Goal: Navigation & Orientation: Find specific page/section

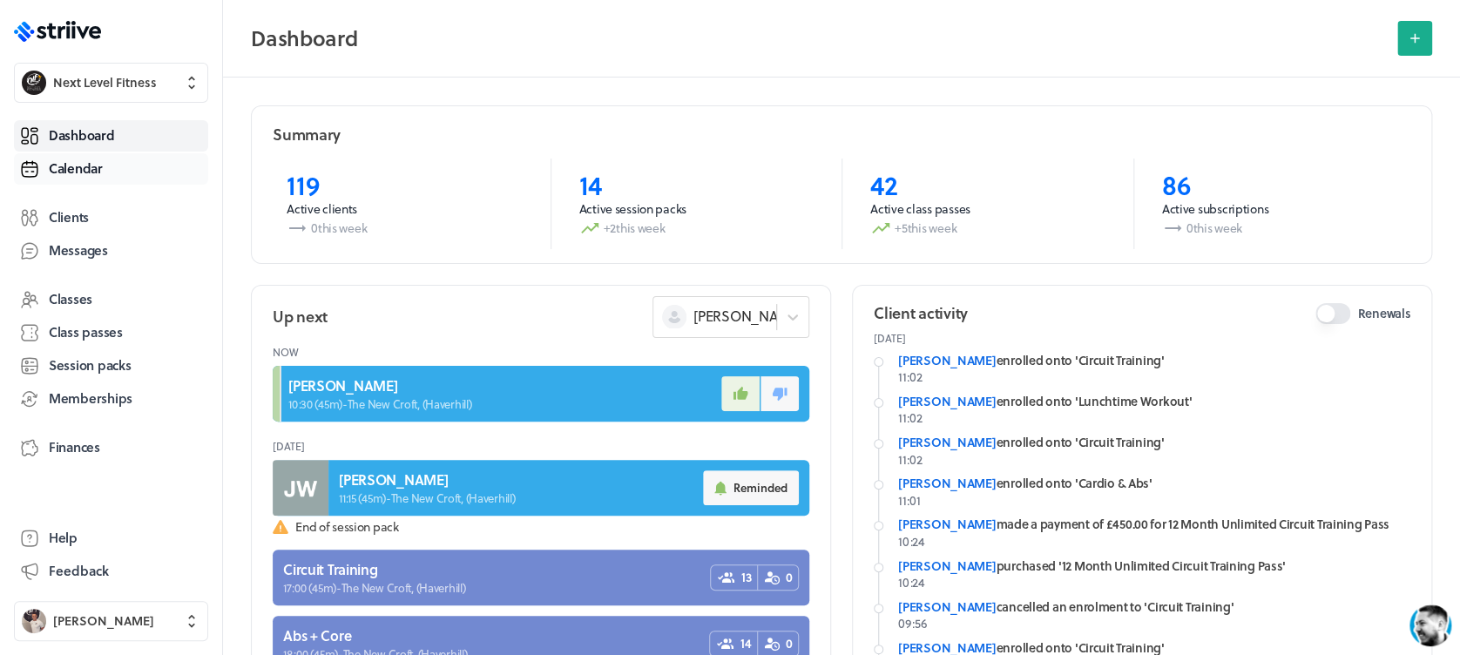
click at [123, 166] on link "Calendar" at bounding box center [111, 168] width 194 height 31
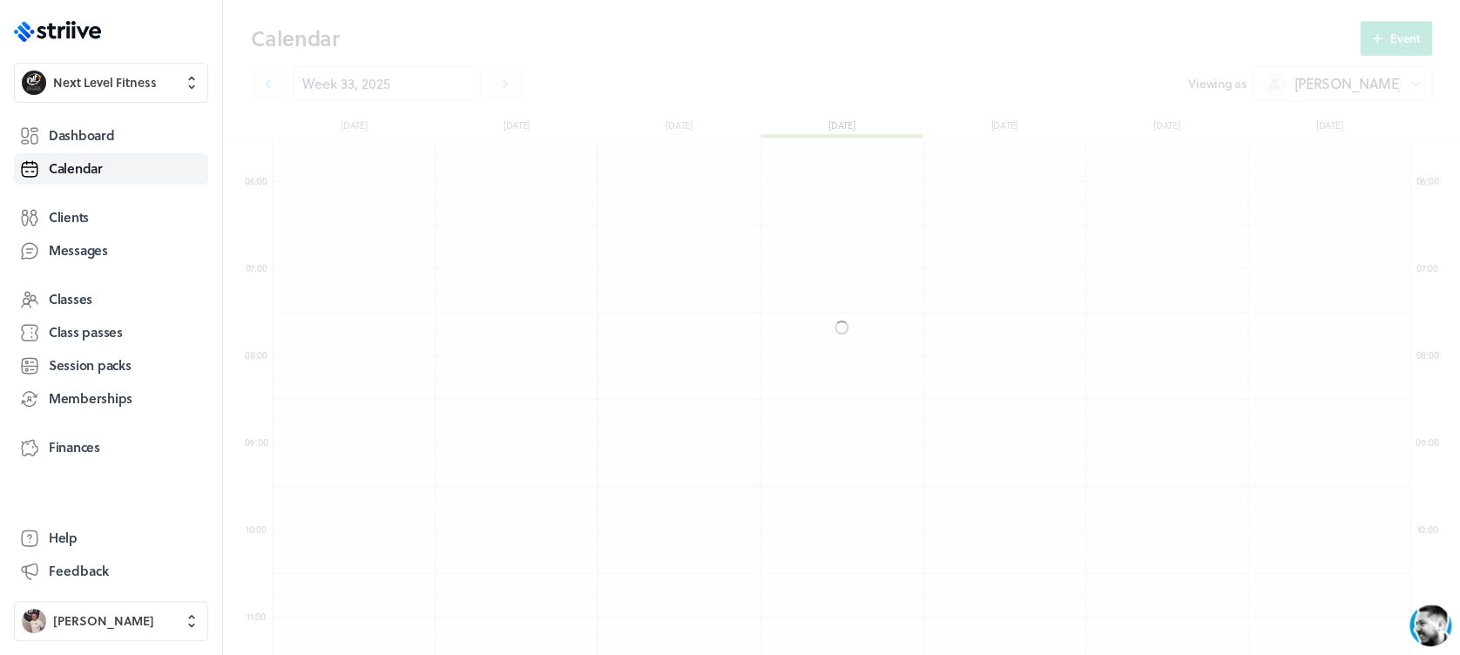
scroll to position [2091, 1138]
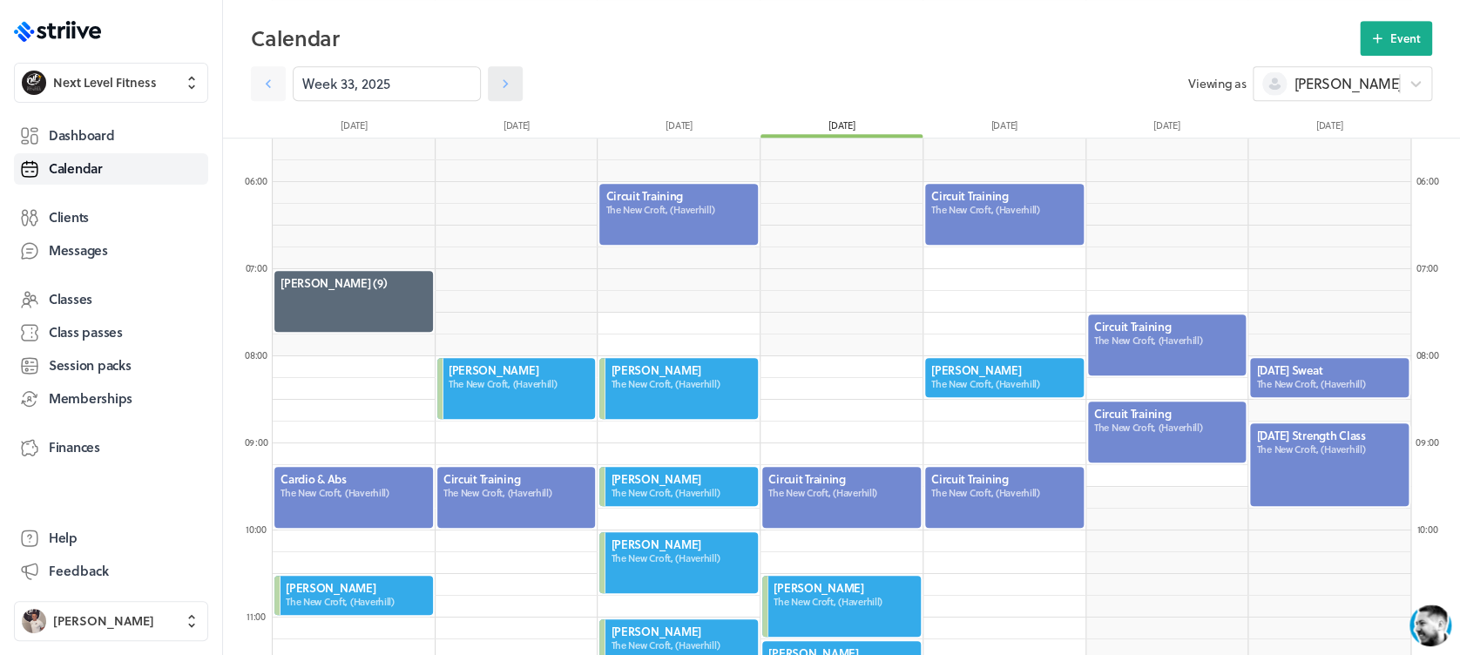
click at [497, 78] on icon at bounding box center [505, 83] width 17 height 17
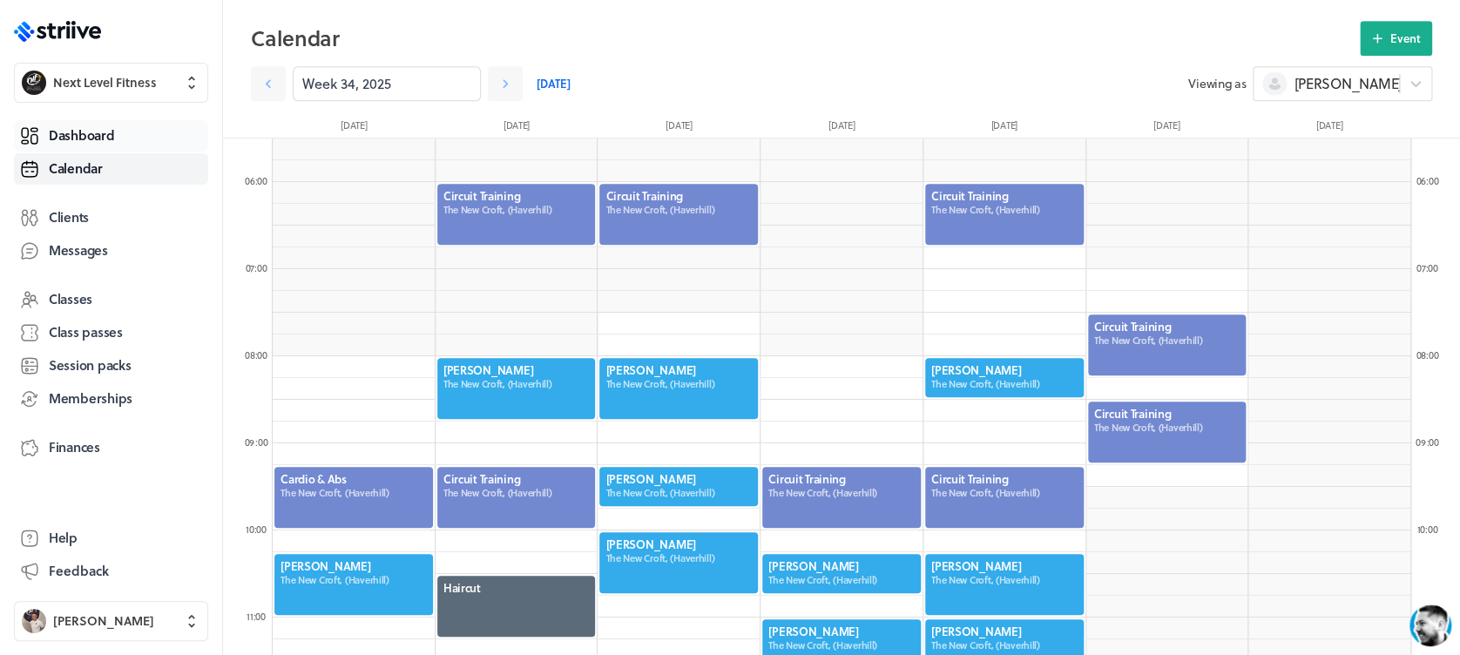
click at [78, 139] on span "Dashboard" at bounding box center [81, 135] width 65 height 18
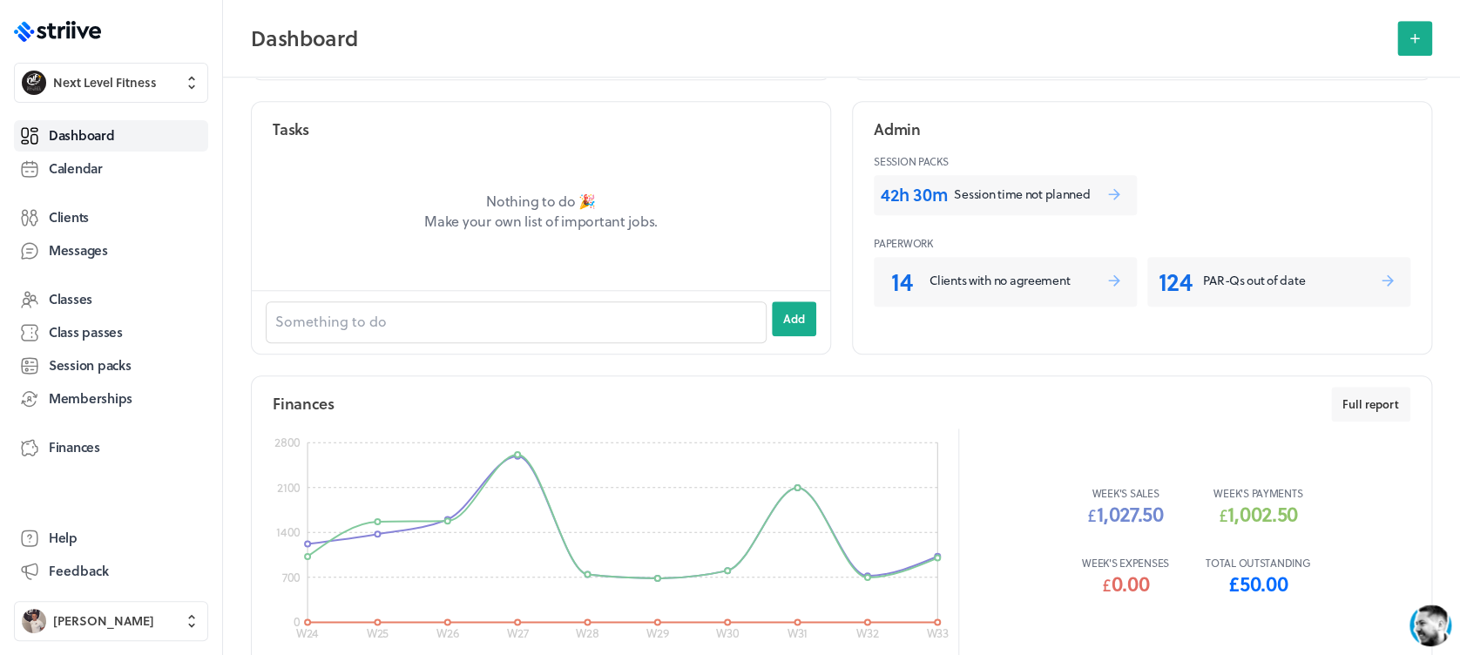
scroll to position [750, 0]
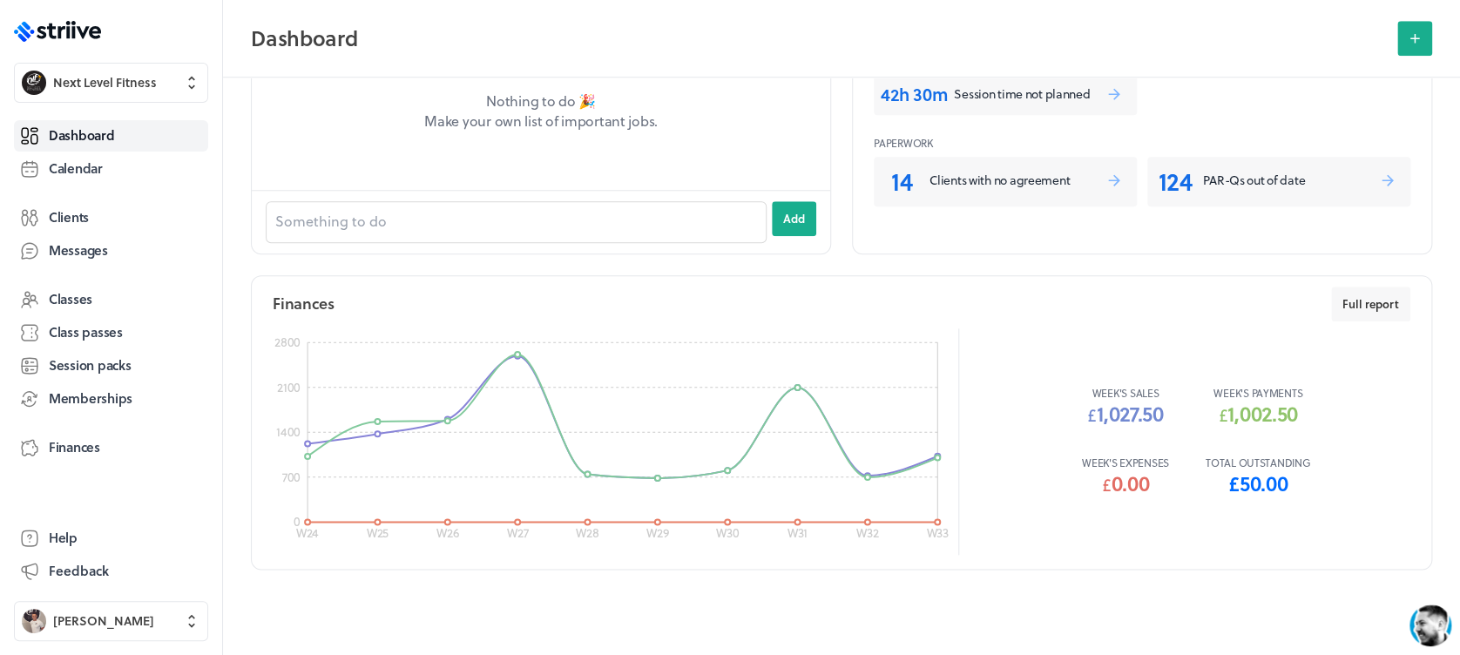
click at [1232, 456] on p "Total outstanding" at bounding box center [1258, 463] width 105 height 14
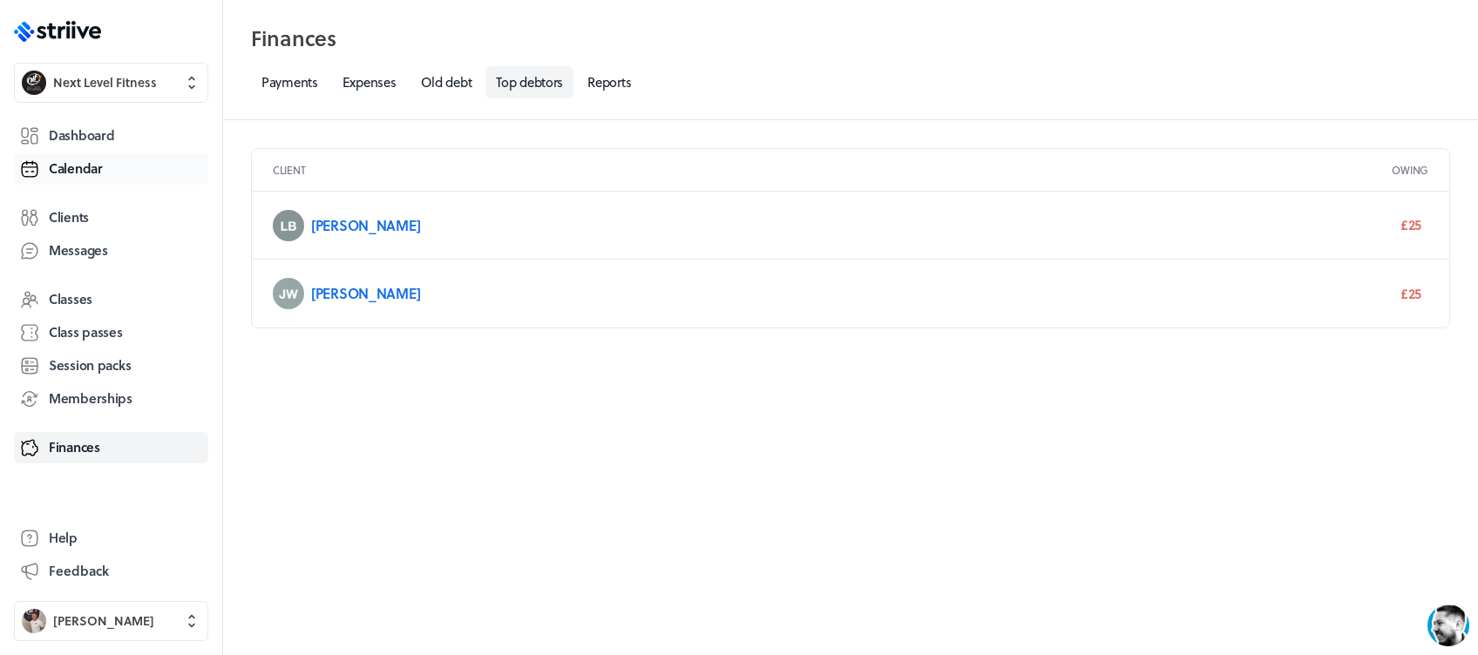
click at [56, 166] on span "Calendar" at bounding box center [76, 168] width 54 height 18
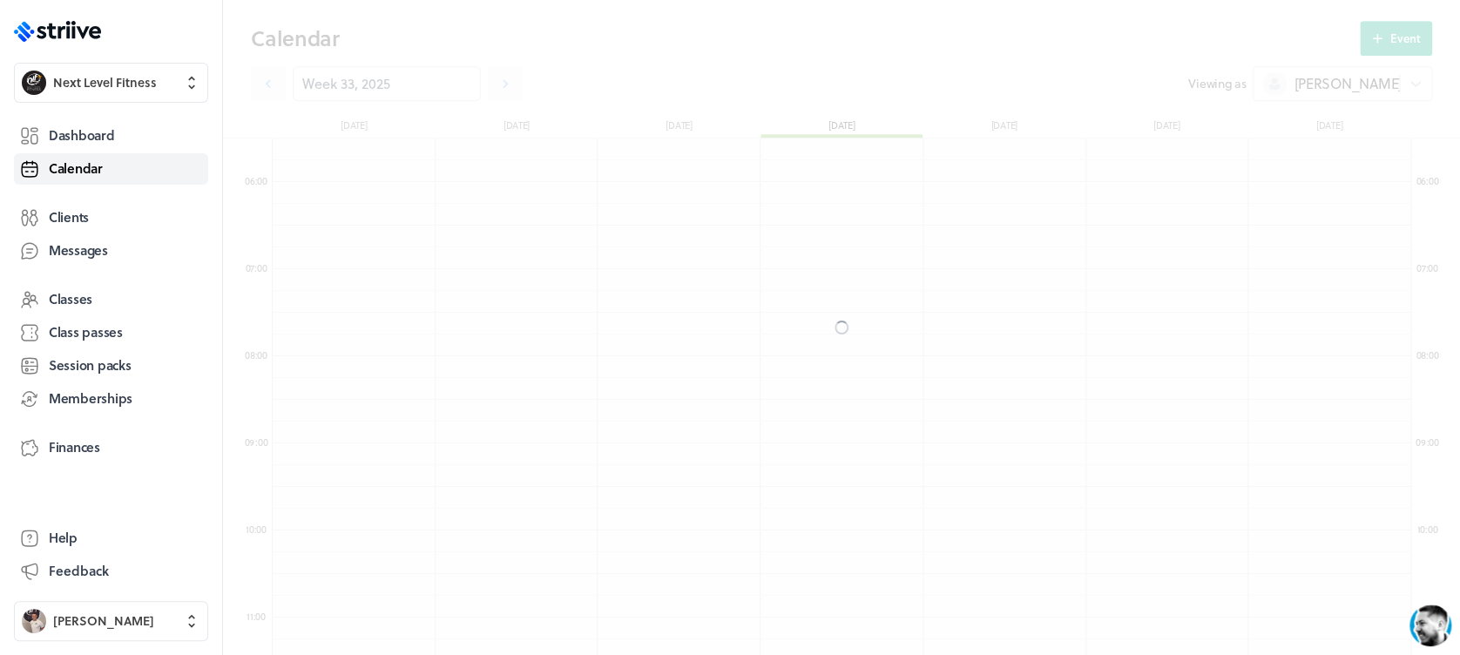
scroll to position [2091, 1138]
